Goal: Task Accomplishment & Management: Use online tool/utility

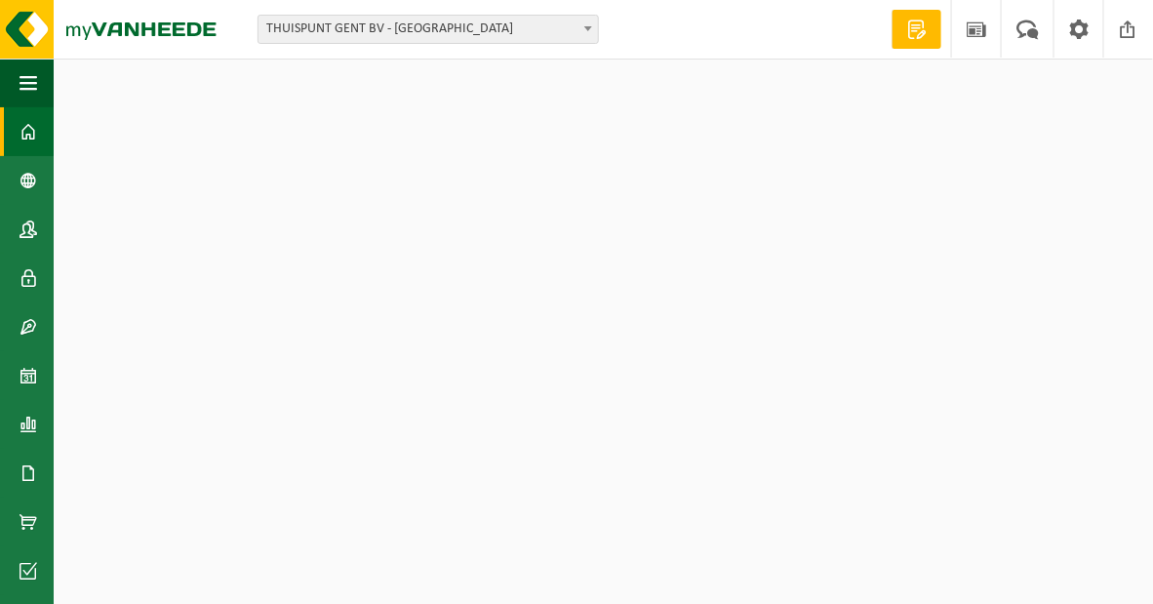
click at [342, 34] on span "THUISPUNT GENT BV - [GEOGRAPHIC_DATA]" at bounding box center [429, 29] width 340 height 27
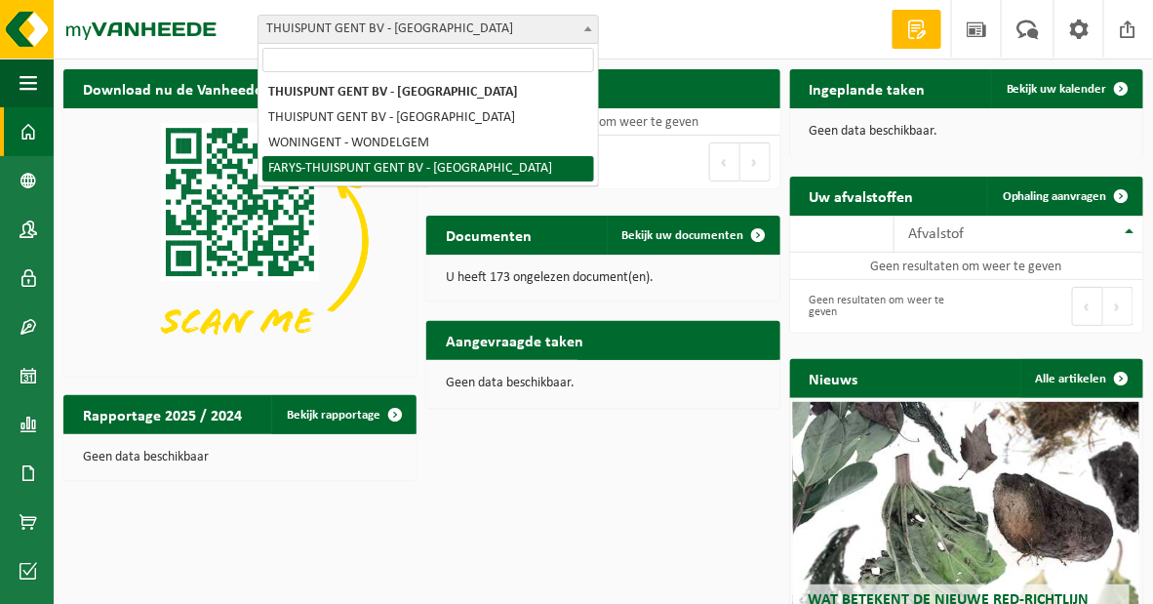
select select "126076"
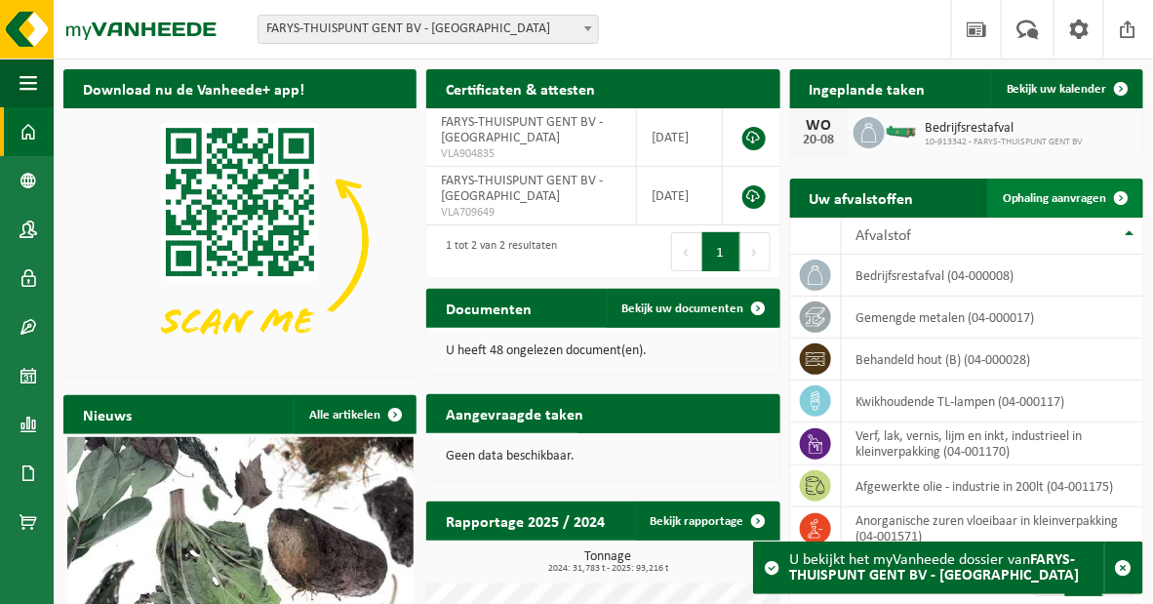
click at [1066, 203] on span "Ophaling aanvragen" at bounding box center [1055, 198] width 104 height 13
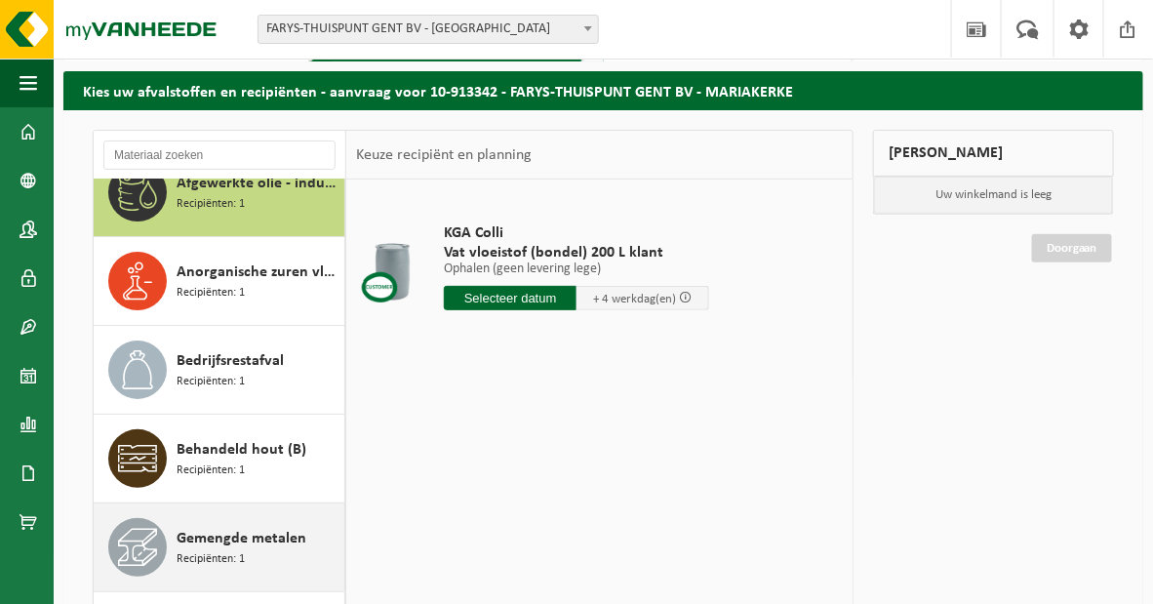
scroll to position [88, 0]
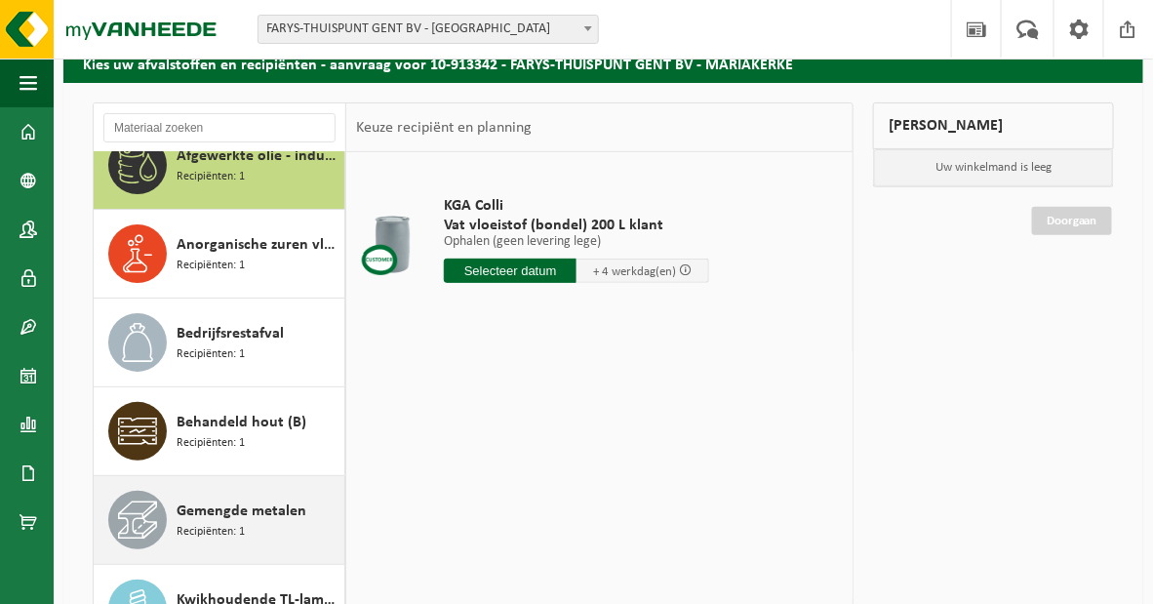
click at [245, 523] on span "Recipiënten: 1" at bounding box center [211, 532] width 68 height 19
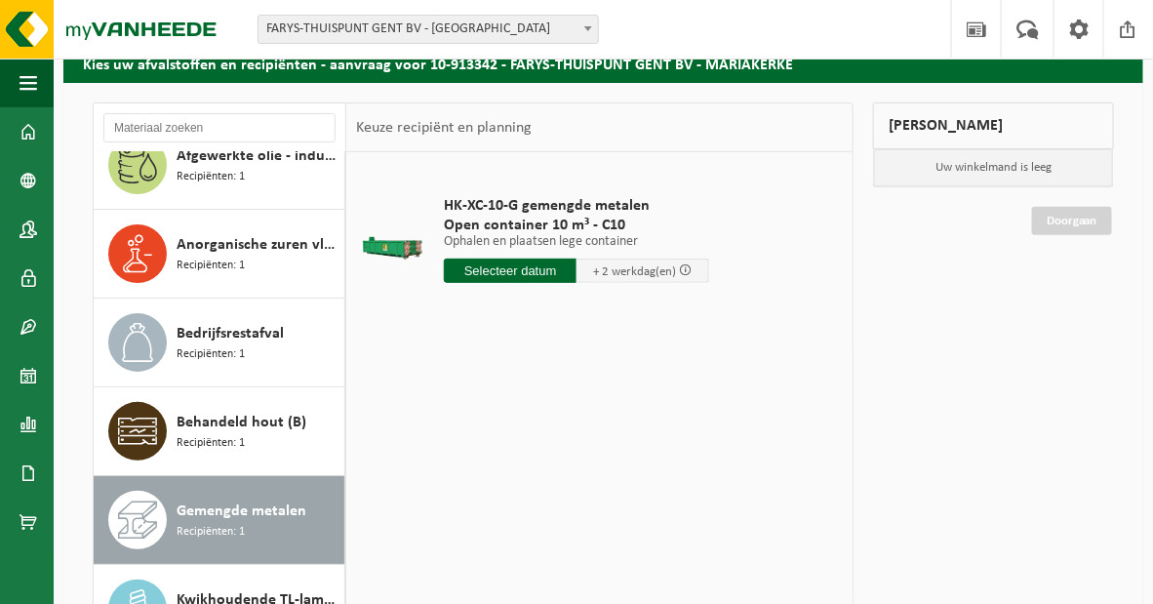
click at [538, 274] on input "text" at bounding box center [510, 271] width 133 height 24
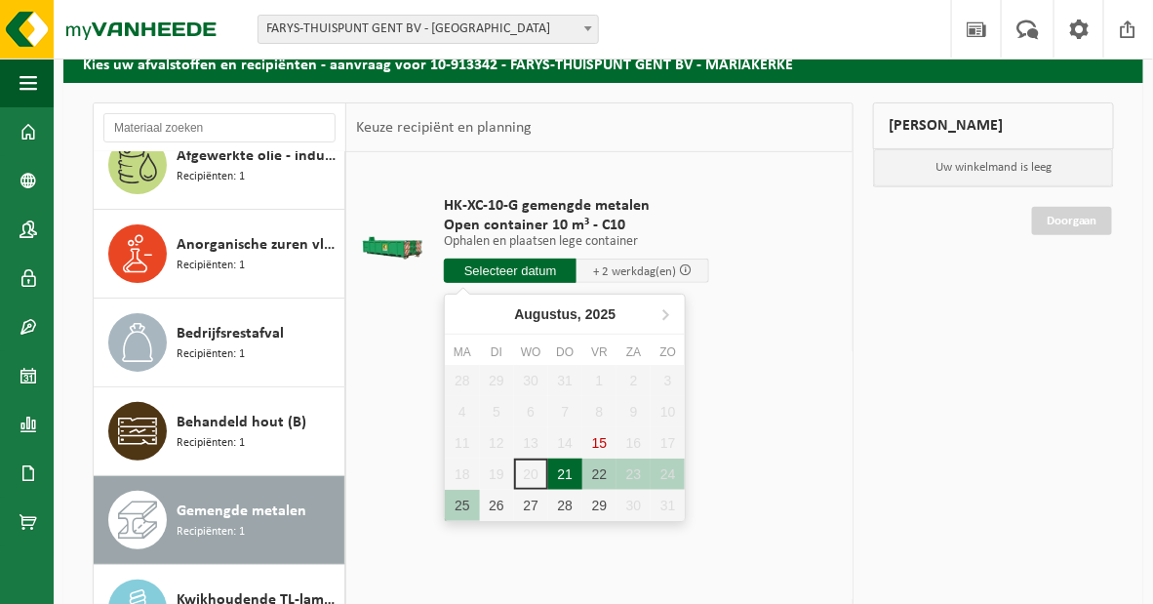
click at [573, 465] on div "21" at bounding box center [565, 474] width 34 height 31
type input "Van 2025-08-21"
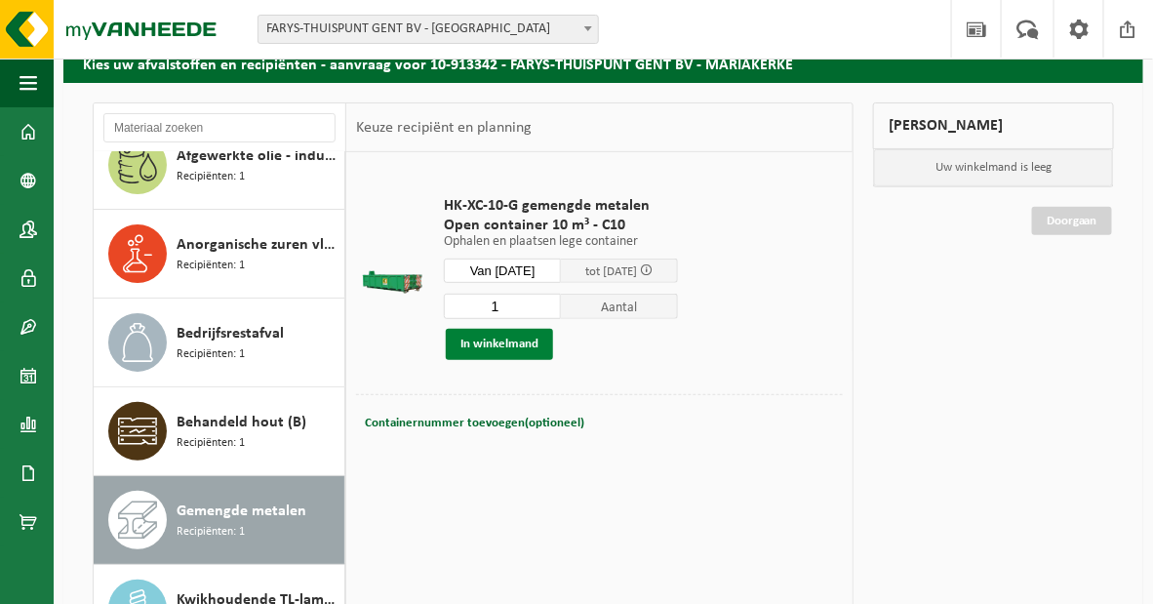
click at [553, 345] on button "In winkelmand" at bounding box center [499, 344] width 107 height 31
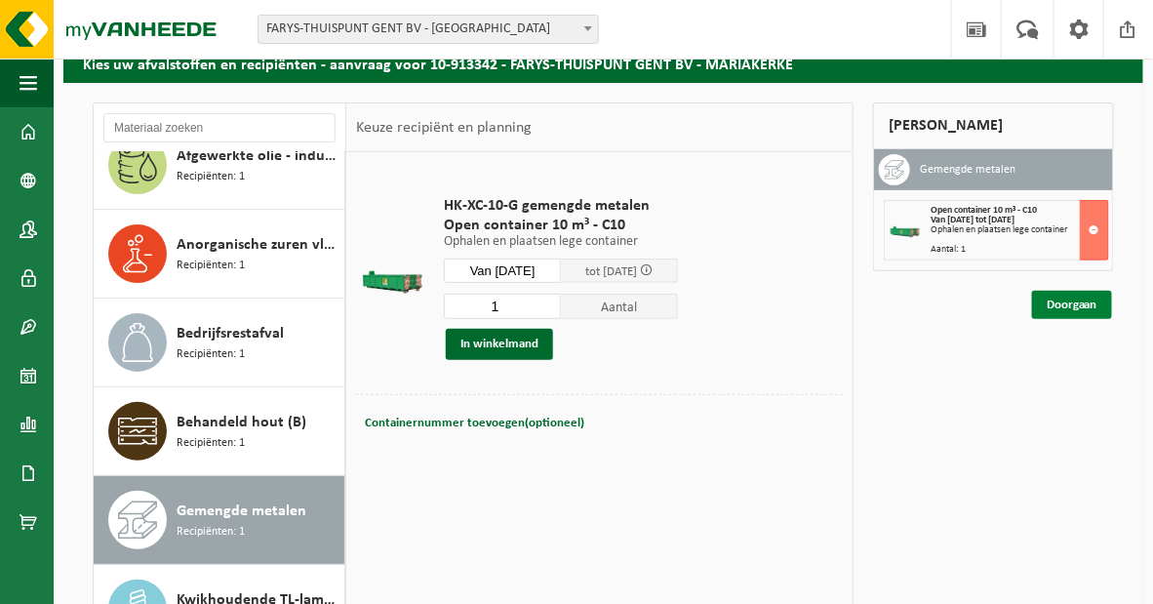
click at [1069, 319] on link "Doorgaan" at bounding box center [1072, 305] width 80 height 28
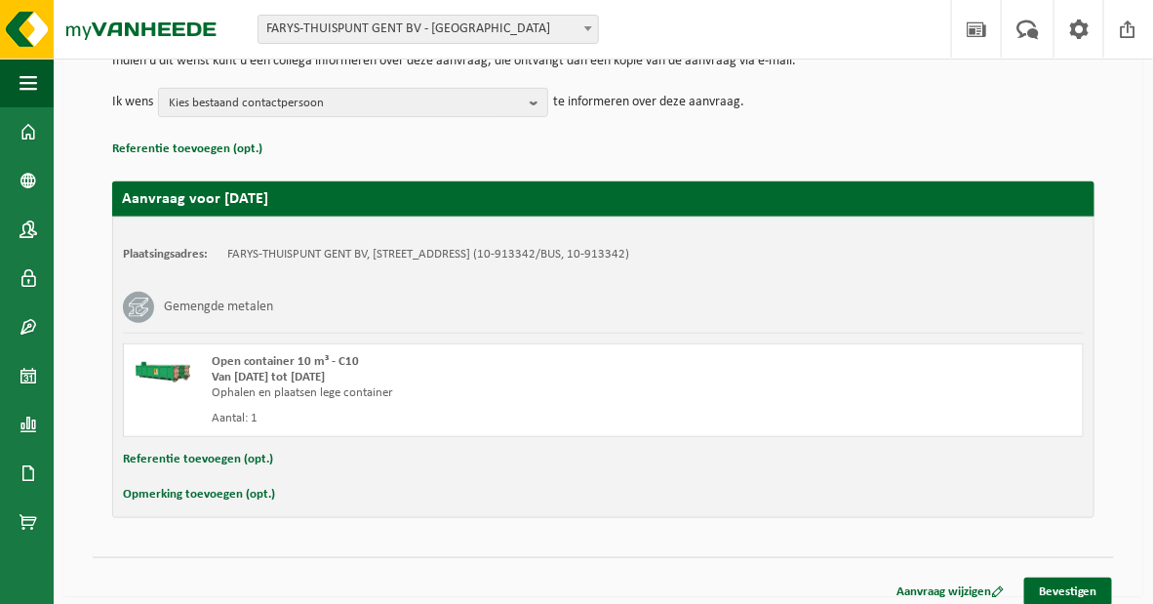
scroll to position [233, 0]
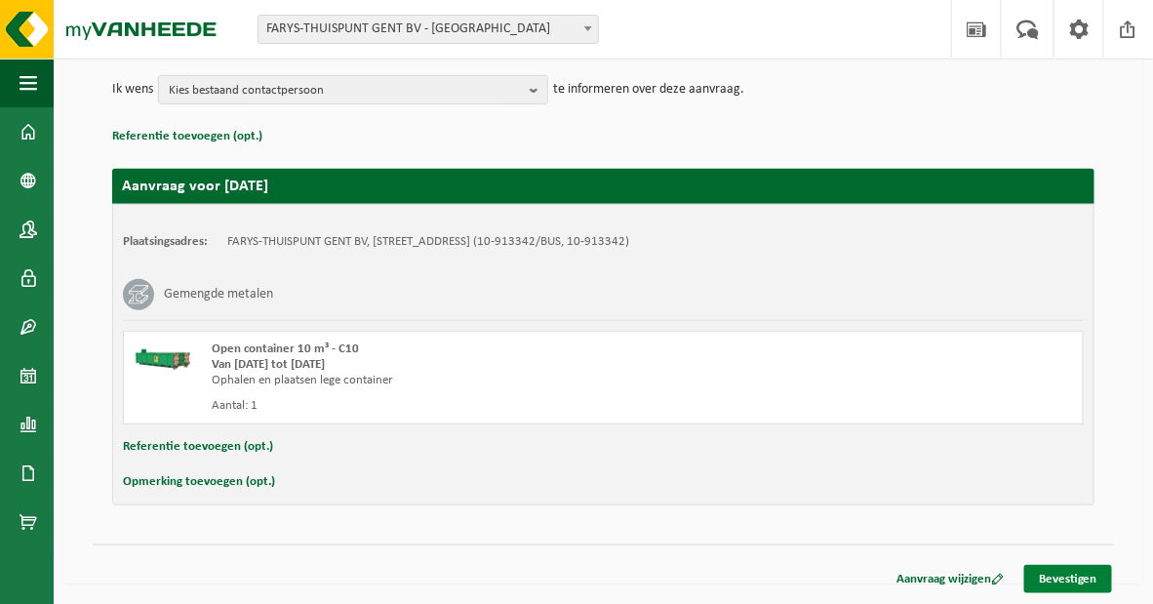
click at [1043, 572] on link "Bevestigen" at bounding box center [1069, 579] width 88 height 28
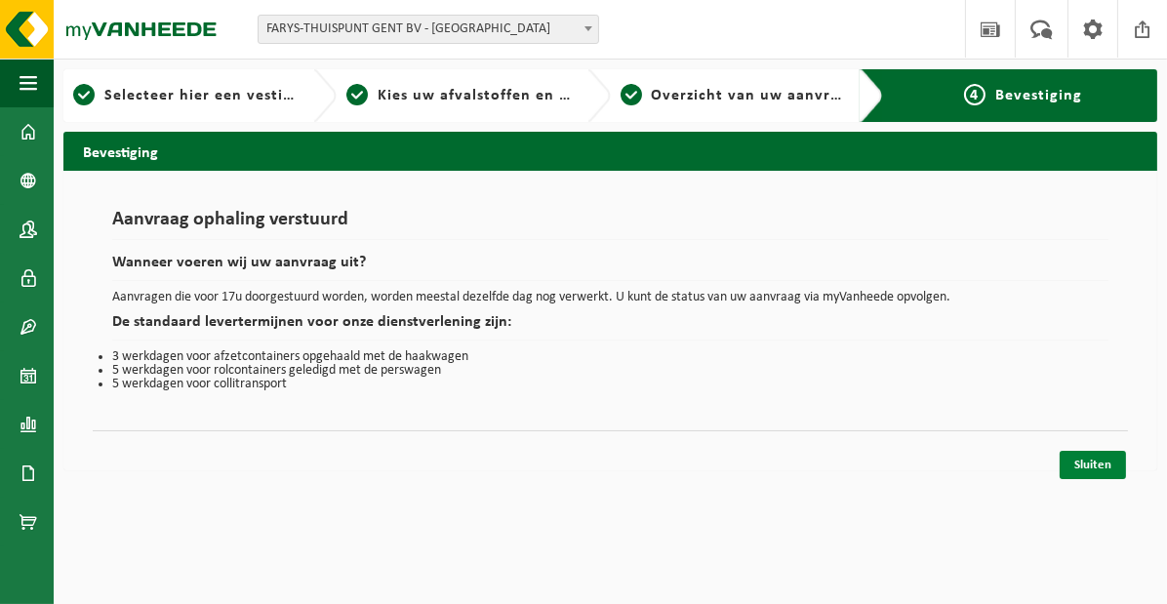
click at [1097, 473] on link "Sluiten" at bounding box center [1093, 465] width 66 height 28
